Goal: Task Accomplishment & Management: Complete application form

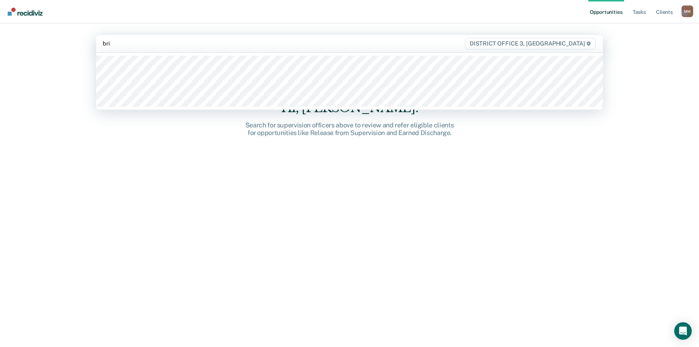
type input "brig"
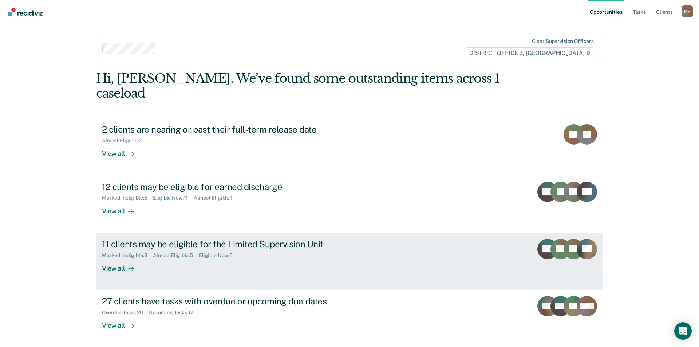
click at [123, 258] on div "View all" at bounding box center [122, 265] width 41 height 14
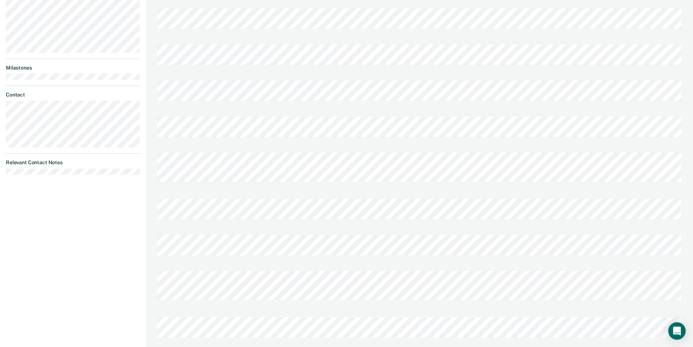
scroll to position [264, 0]
click at [338, 261] on div at bounding box center [419, 284] width 524 height 46
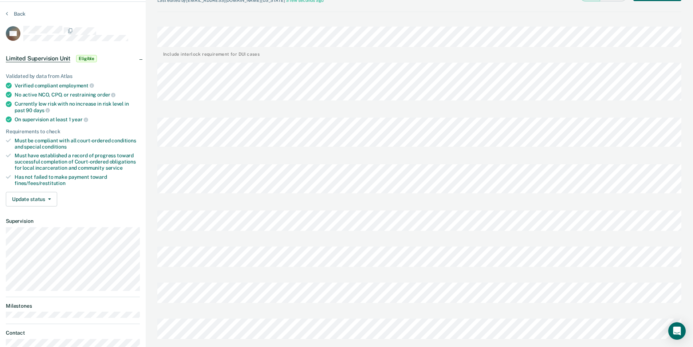
scroll to position [0, 0]
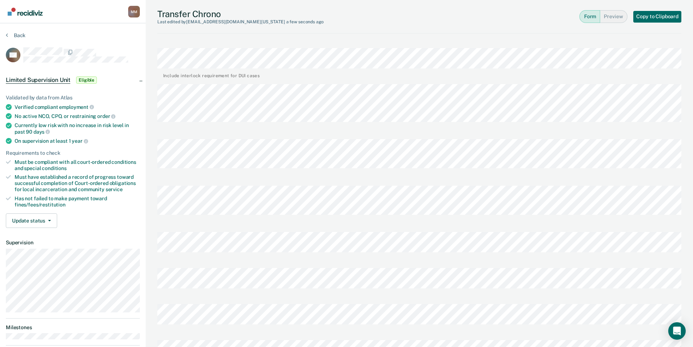
click at [13, 29] on section "Back KN Limited Supervision Unit Eligible Validated by data from Atlas Verified…" at bounding box center [73, 236] width 146 height 426
click at [12, 35] on button "Back" at bounding box center [16, 35] width 20 height 7
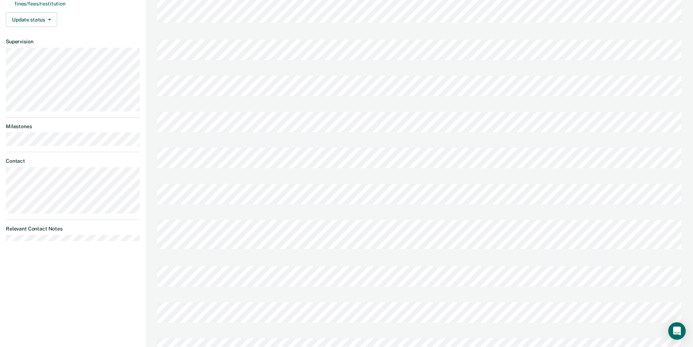
scroll to position [200, 0]
